Goal: Task Accomplishment & Management: Use online tool/utility

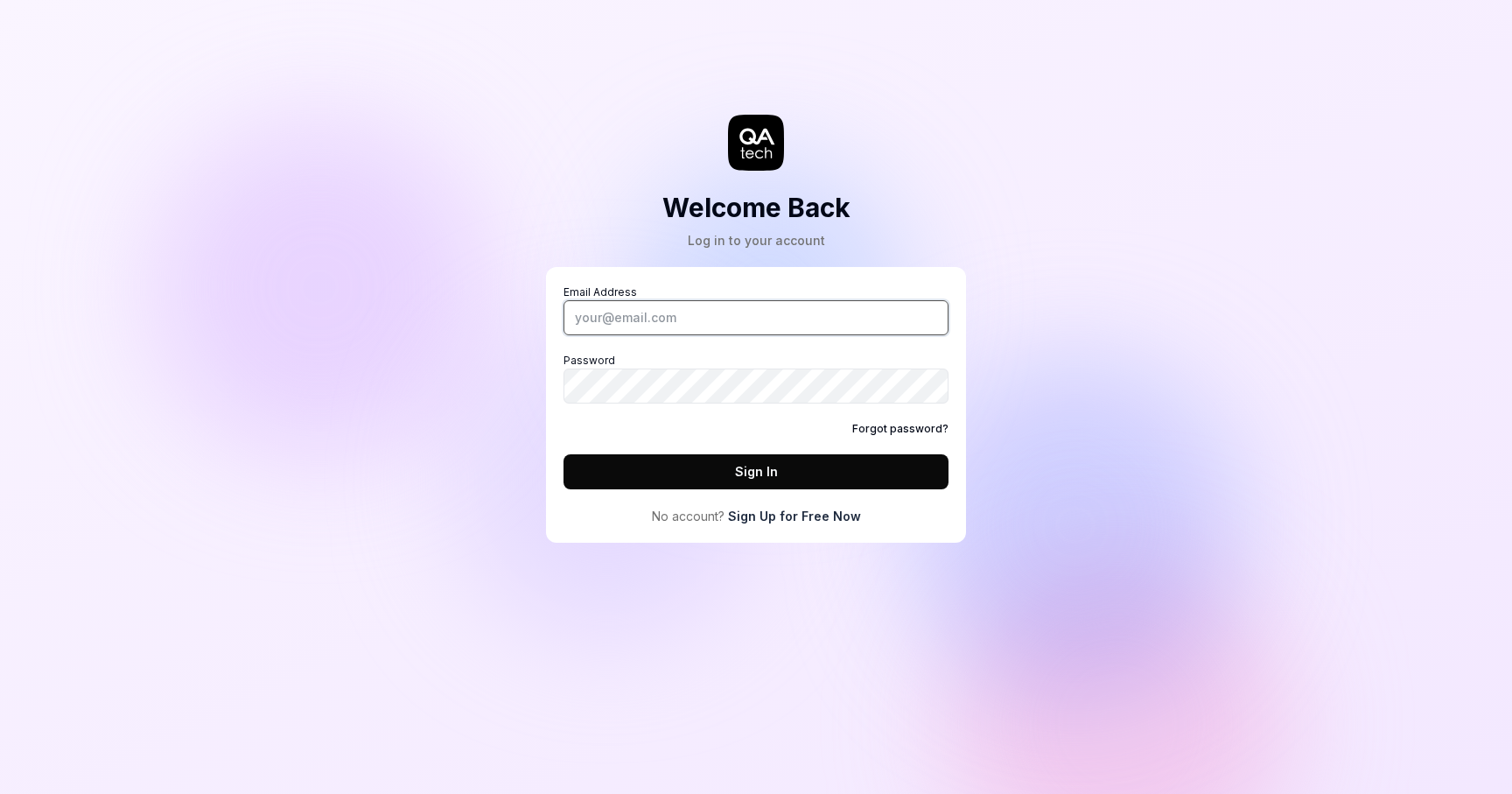
click at [743, 322] on input "Email Address" at bounding box center [755, 318] width 385 height 35
click at [764, 307] on input "Email Address" at bounding box center [755, 318] width 385 height 35
click at [930, 277] on div "Email Address Password Forgot password? Sign In No account? Sign Up for Free Now" at bounding box center [755, 404] width 420 height 275
click at [898, 329] on input "Email Address" at bounding box center [755, 318] width 385 height 35
type input "[PERSON_NAME]"
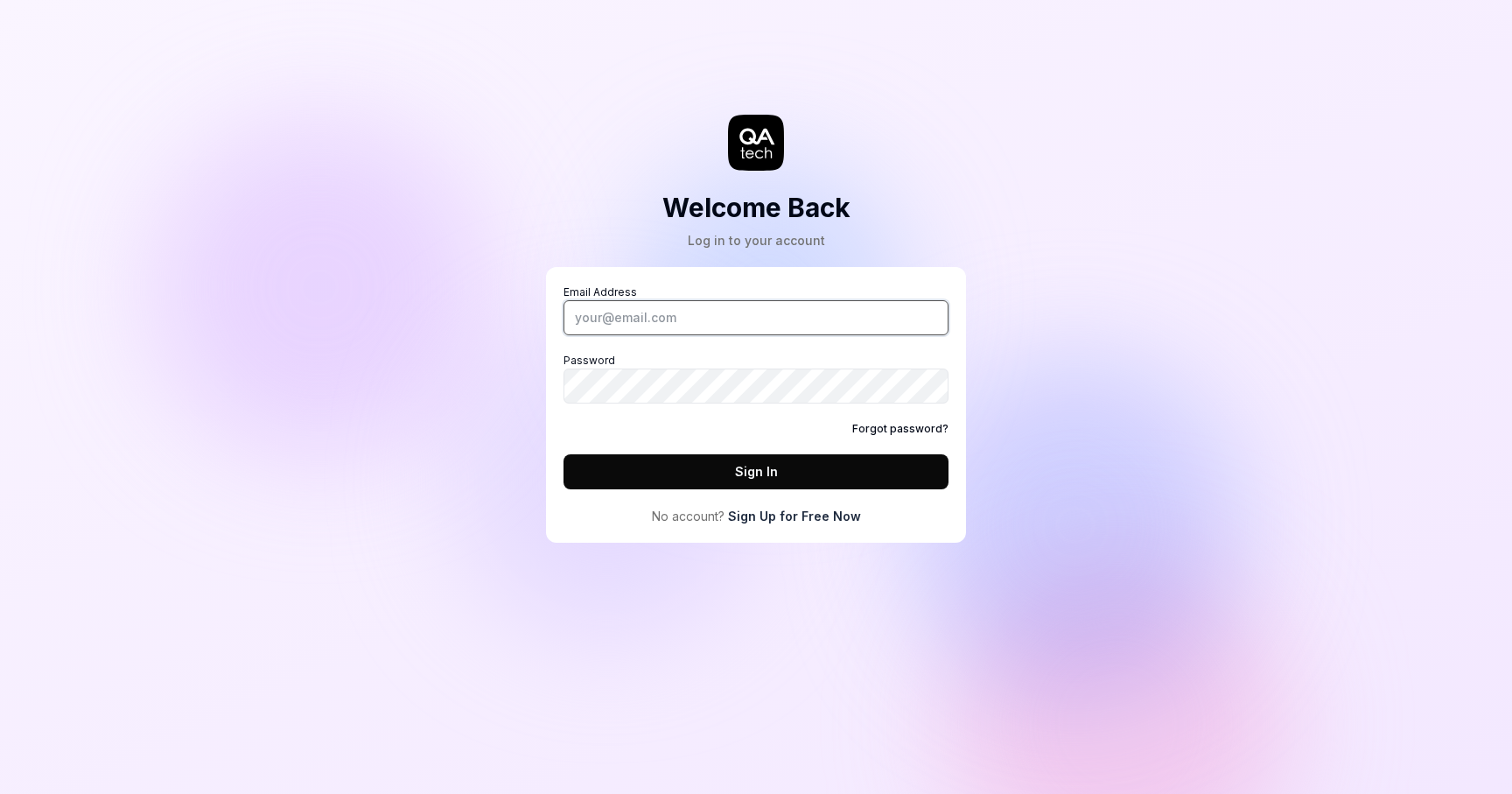
click at [755, 323] on input "Email Address" at bounding box center [755, 318] width 385 height 35
click at [866, 288] on label "Email Address" at bounding box center [755, 309] width 385 height 50
click at [866, 301] on input "Email Address" at bounding box center [755, 318] width 385 height 35
click at [913, 436] on link "Forgot password?" at bounding box center [899, 429] width 96 height 16
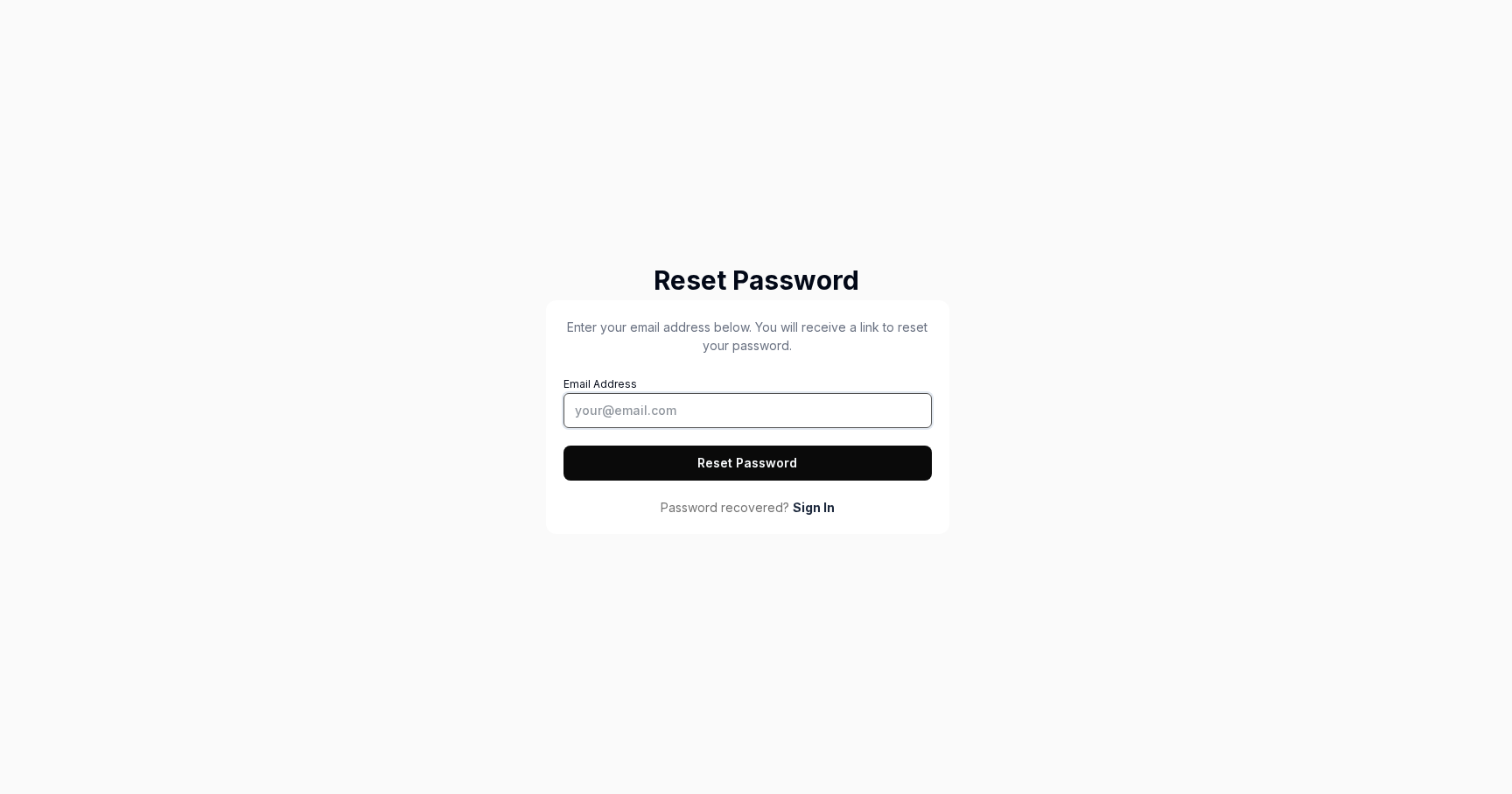
click at [714, 412] on input "Email Address" at bounding box center [747, 410] width 368 height 35
type input "[PERSON_NAME][EMAIL_ADDRESS][DOMAIN_NAME]"
click at [714, 459] on button "Reset Password" at bounding box center [747, 462] width 368 height 35
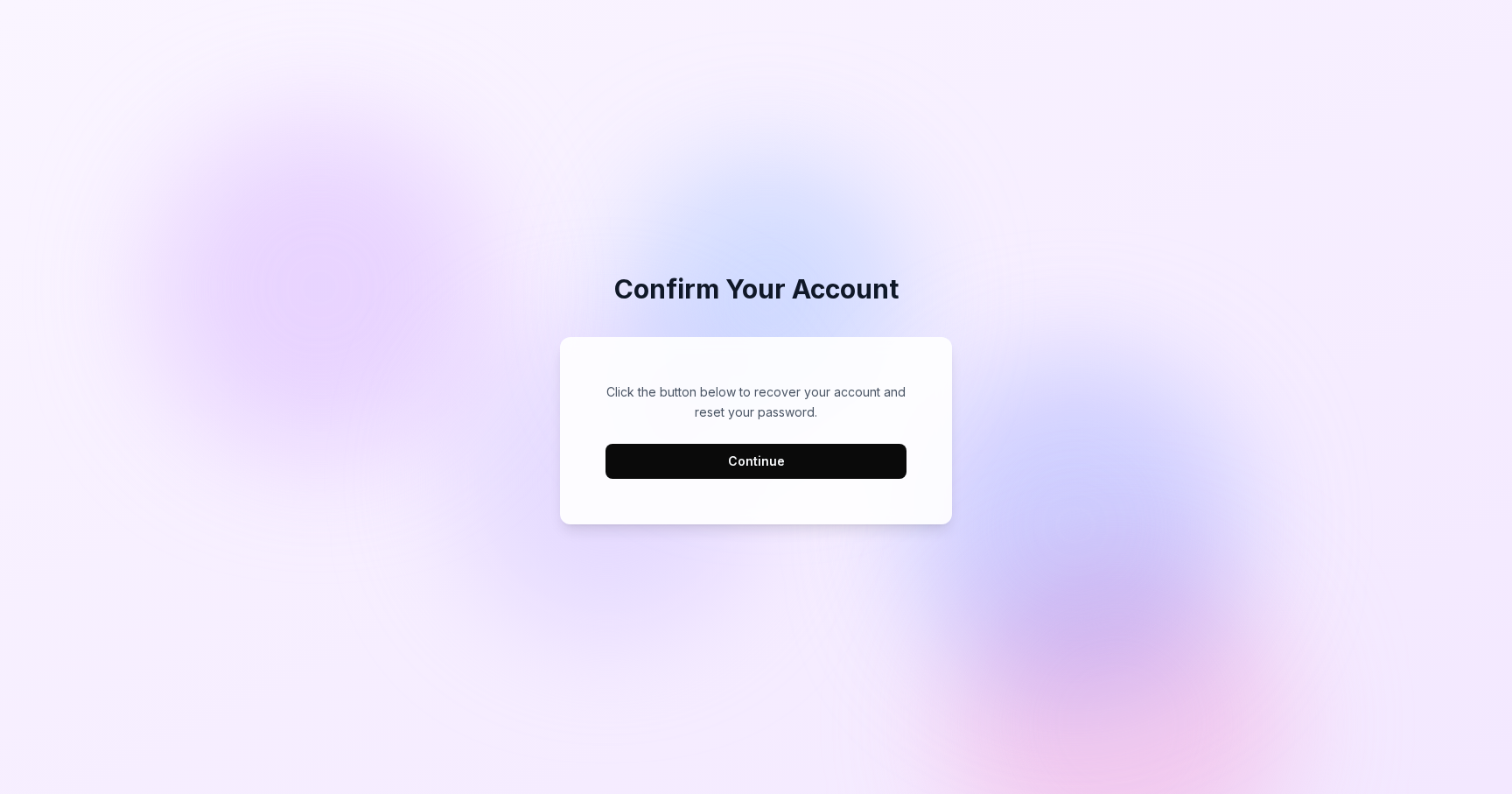
click at [758, 450] on button "Continue" at bounding box center [756, 461] width 301 height 35
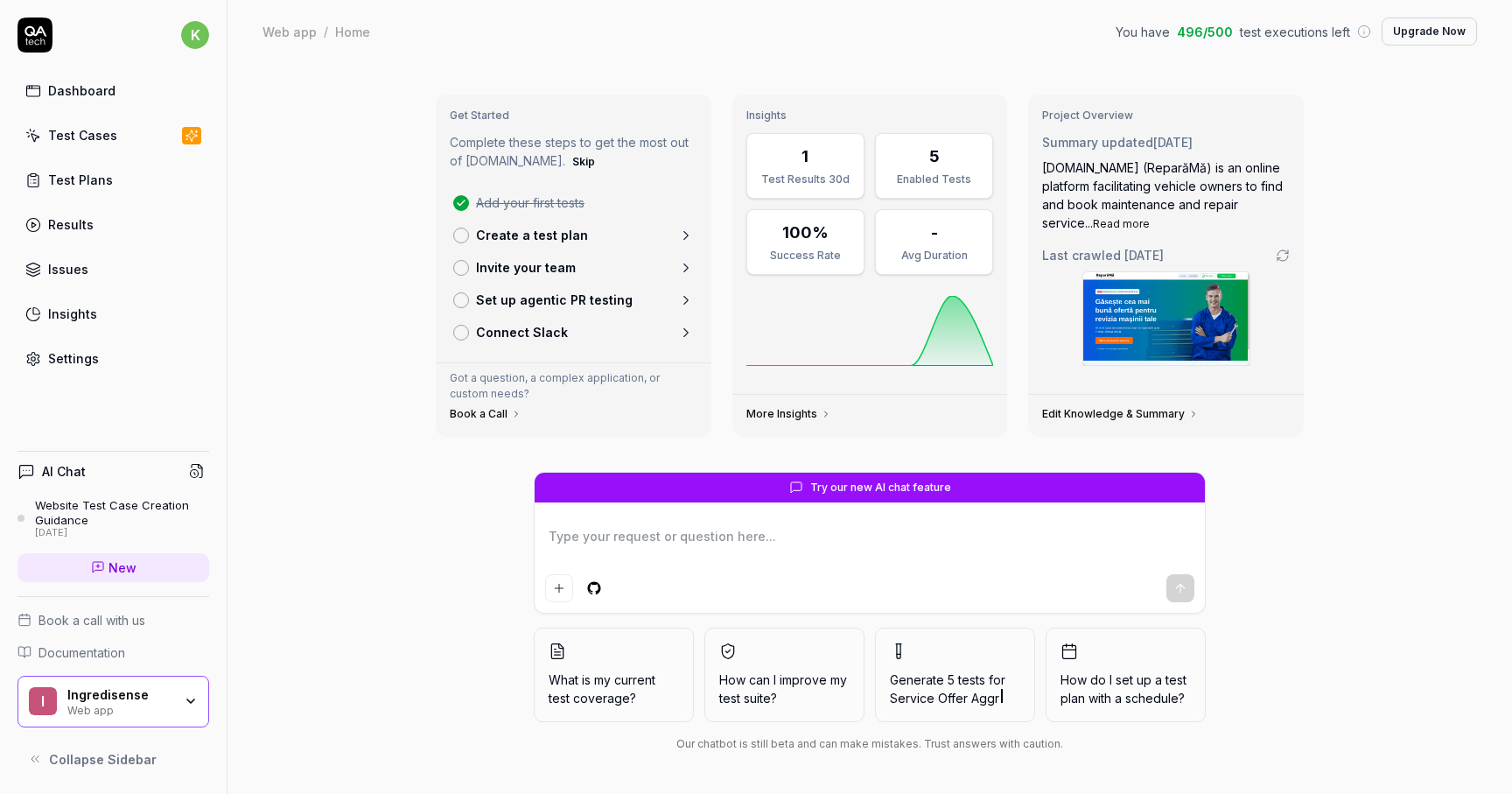
type textarea "*"
click at [135, 133] on link "Test Cases" at bounding box center [113, 135] width 192 height 34
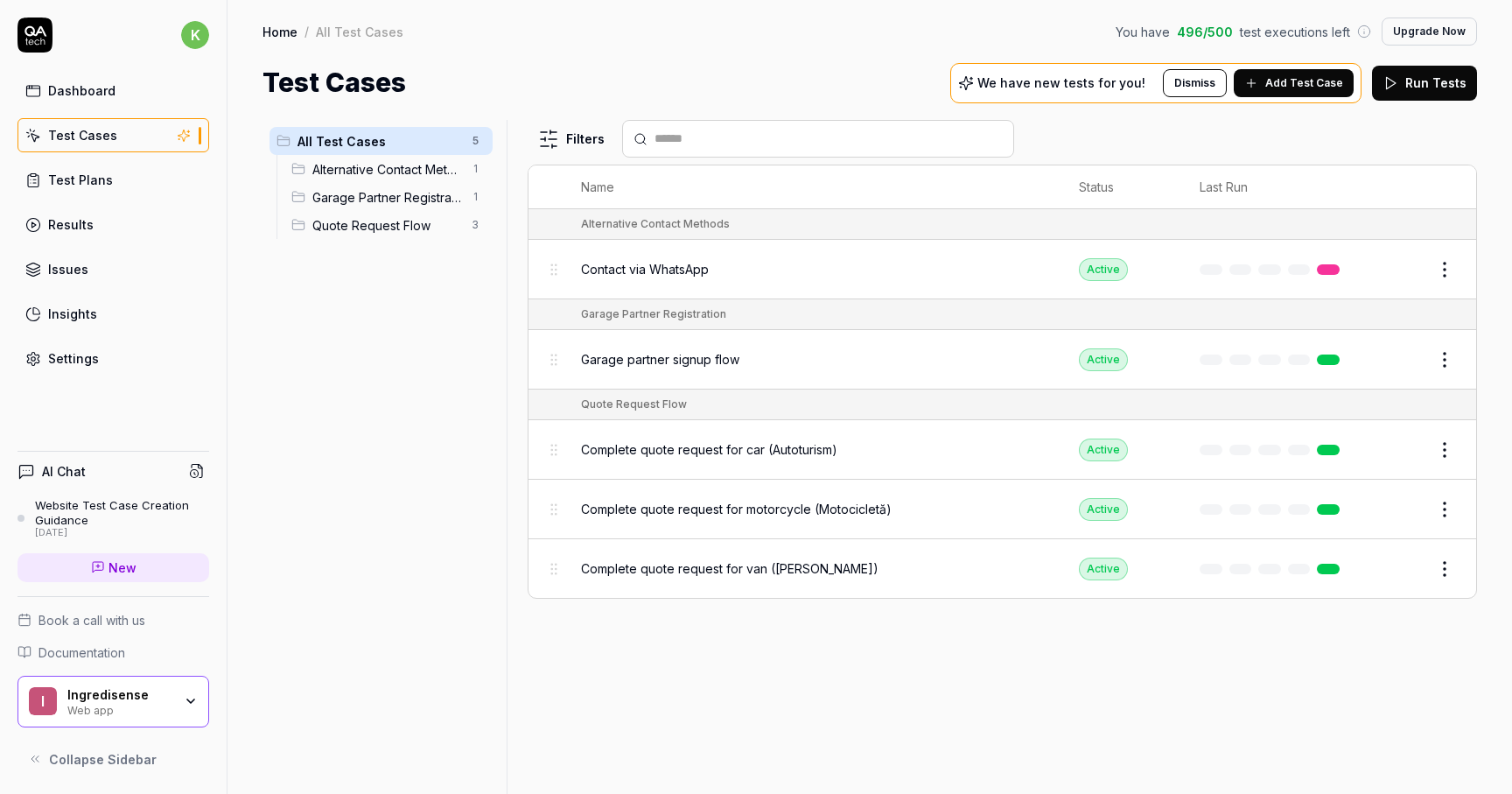
click at [1417, 87] on button "Run Tests" at bounding box center [1424, 83] width 105 height 35
click at [1330, 356] on link at bounding box center [1328, 360] width 22 height 11
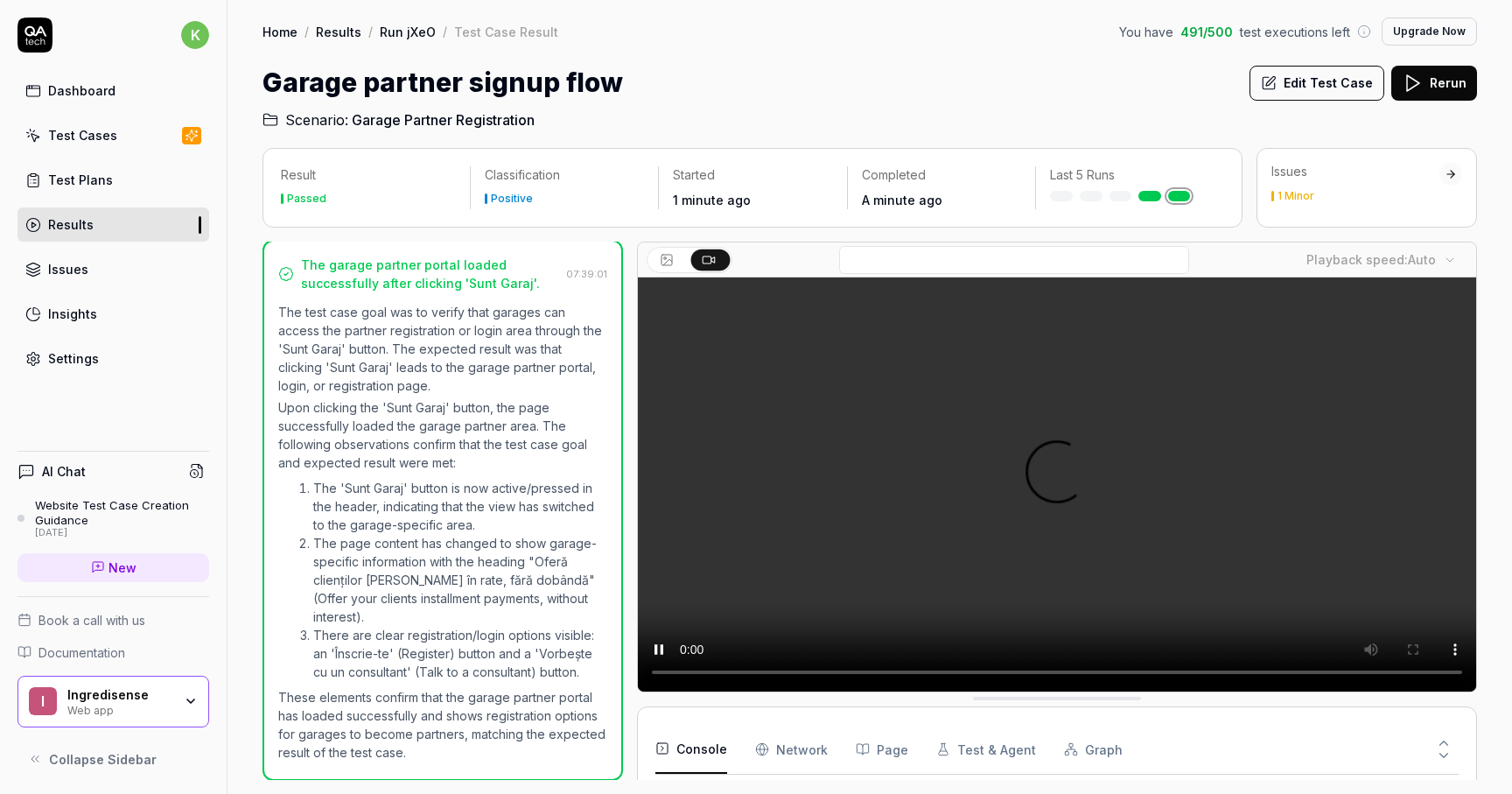
scroll to position [110, 0]
